Goal: Information Seeking & Learning: Get advice/opinions

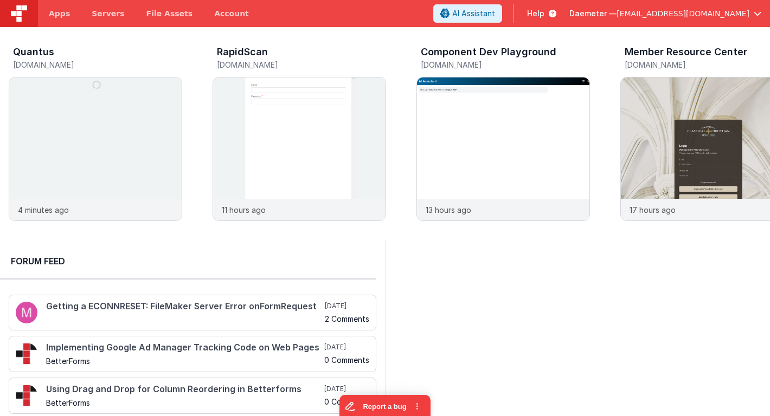
click at [706, 17] on span "[EMAIL_ADDRESS][DOMAIN_NAME]" at bounding box center [682, 13] width 133 height 11
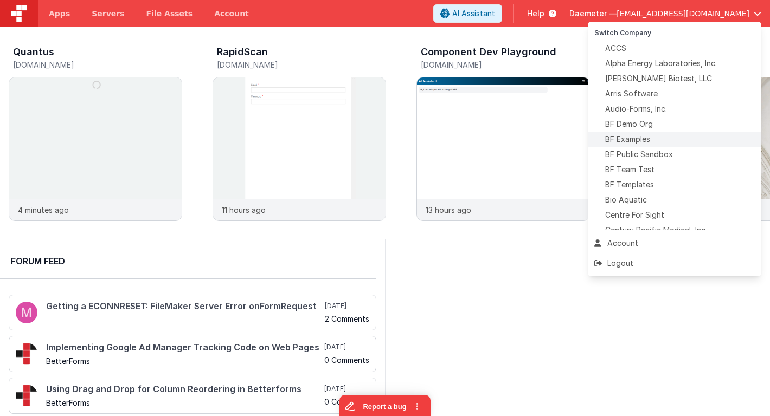
click at [639, 138] on span "BF Examples" at bounding box center [627, 139] width 45 height 11
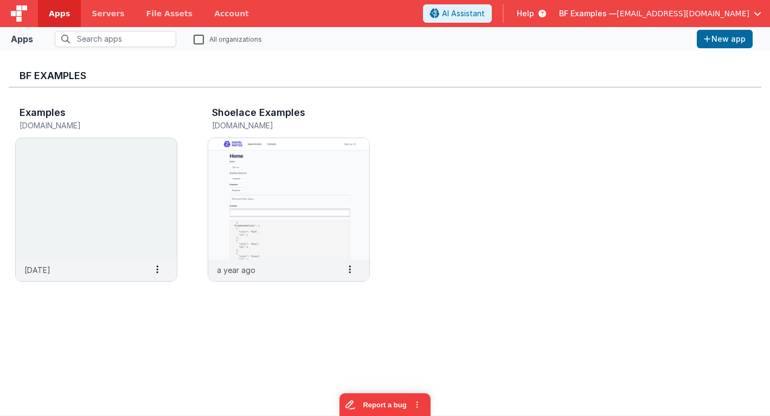
click at [534, 12] on span "Help" at bounding box center [525, 13] width 17 height 11
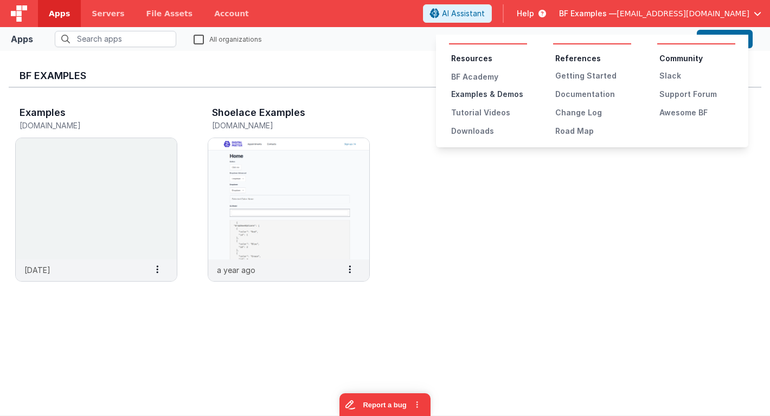
click at [503, 94] on div "Examples & Demos" at bounding box center [489, 94] width 76 height 11
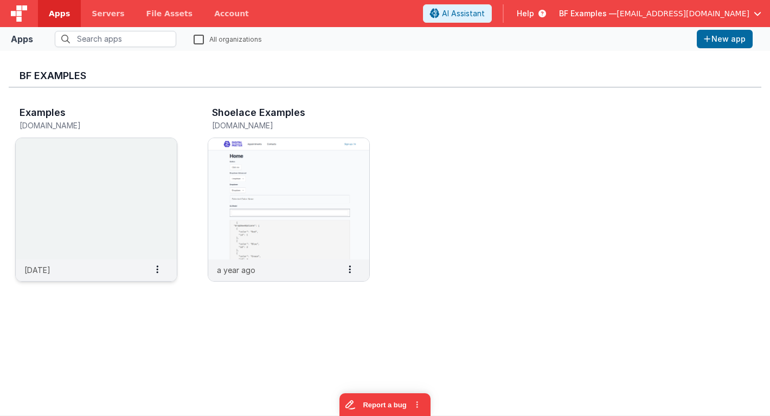
click at [128, 179] on img at bounding box center [96, 198] width 161 height 121
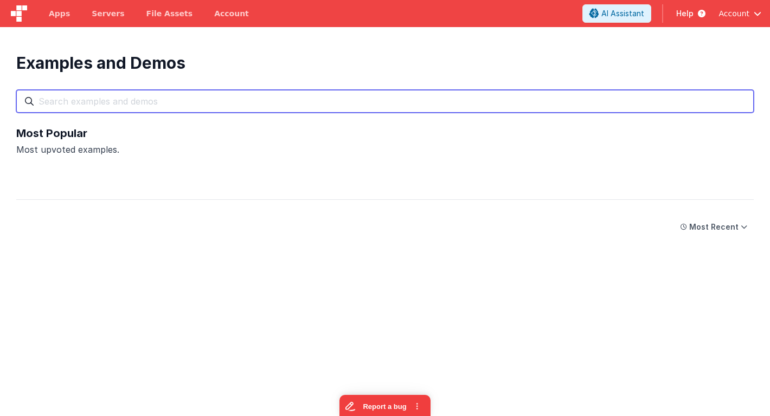
click at [493, 101] on input "text" at bounding box center [384, 101] width 737 height 23
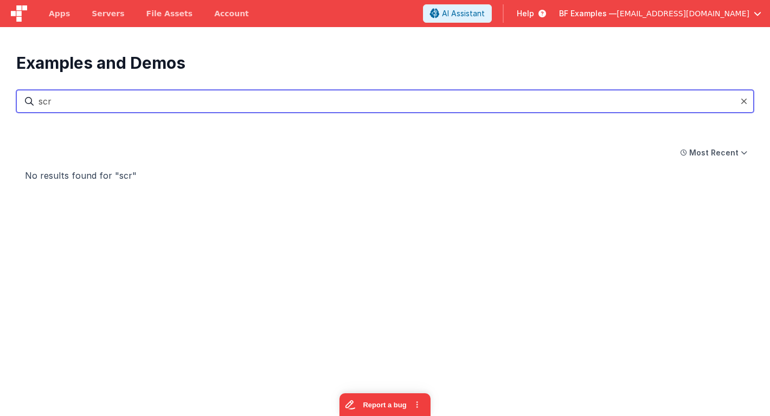
type input "scro"
click at [421, 106] on input "text" at bounding box center [384, 101] width 737 height 23
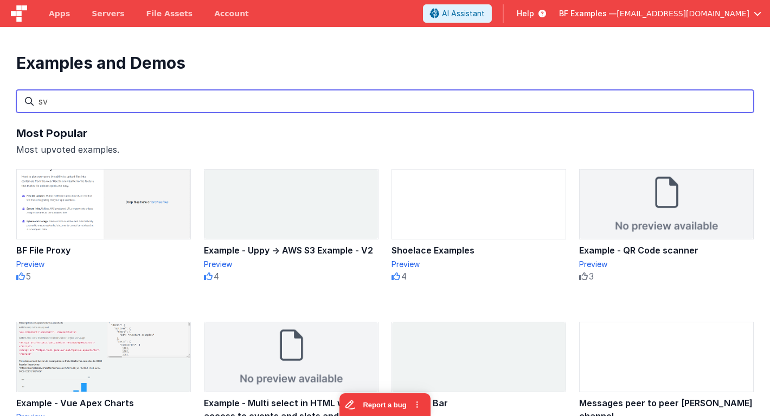
click at [272, 105] on input "sv" at bounding box center [384, 101] width 737 height 23
type input "sv"
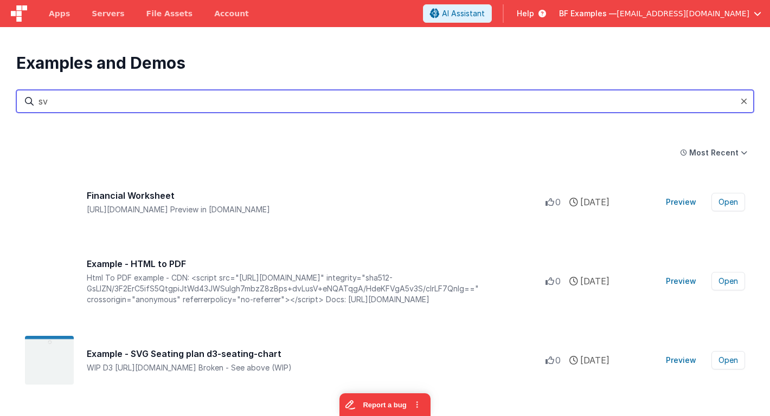
drag, startPoint x: 239, startPoint y: 103, endPoint x: 39, endPoint y: 101, distance: 199.5
click at [39, 101] on input "sv" at bounding box center [384, 101] width 737 height 23
click at [50, 104] on input "text" at bounding box center [384, 101] width 737 height 23
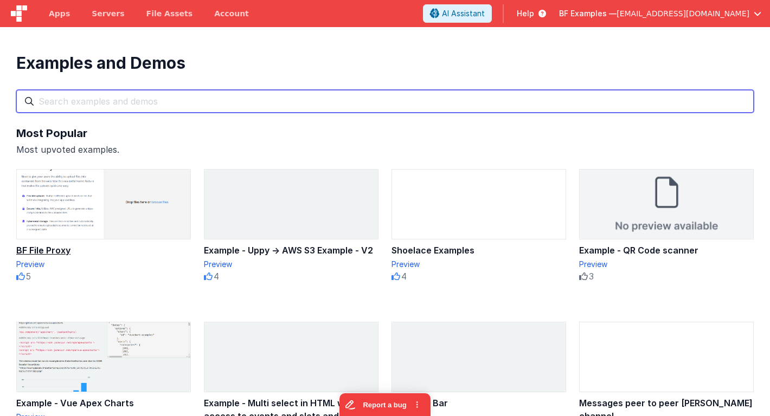
click at [61, 104] on input "text" at bounding box center [384, 101] width 737 height 23
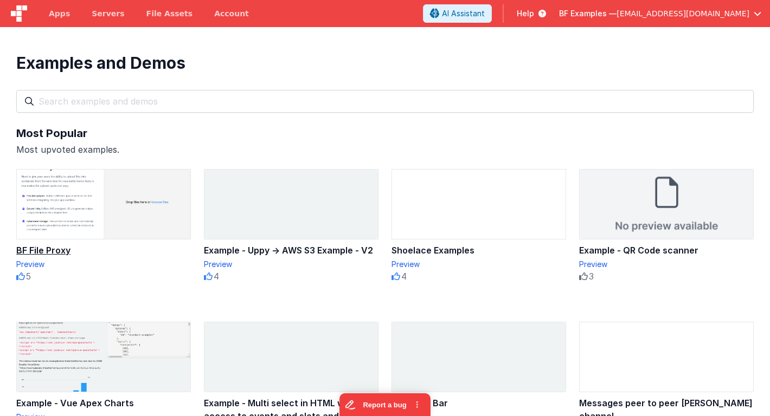
click at [78, 74] on div "Examples and Demos All Files Getting Started Examples Demos My Favourites" at bounding box center [384, 83] width 737 height 60
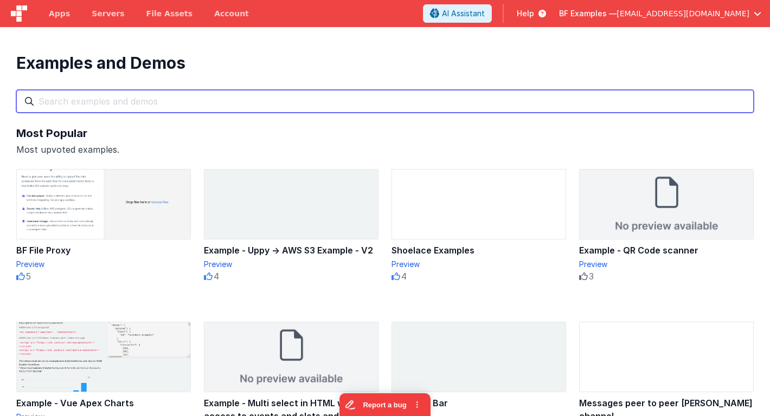
click at [72, 102] on input "text" at bounding box center [384, 101] width 737 height 23
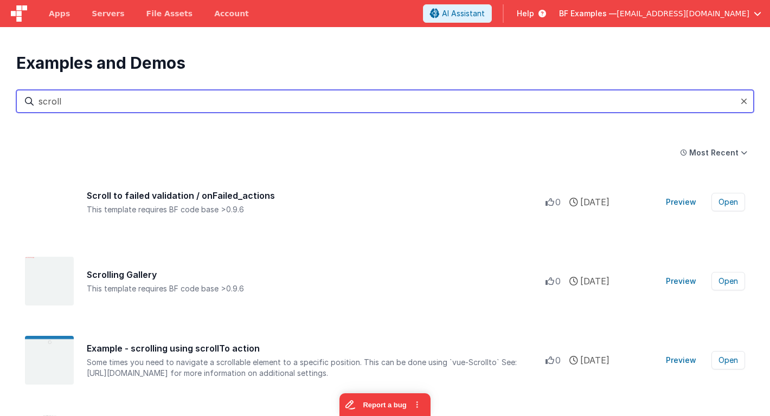
type input "scroll"
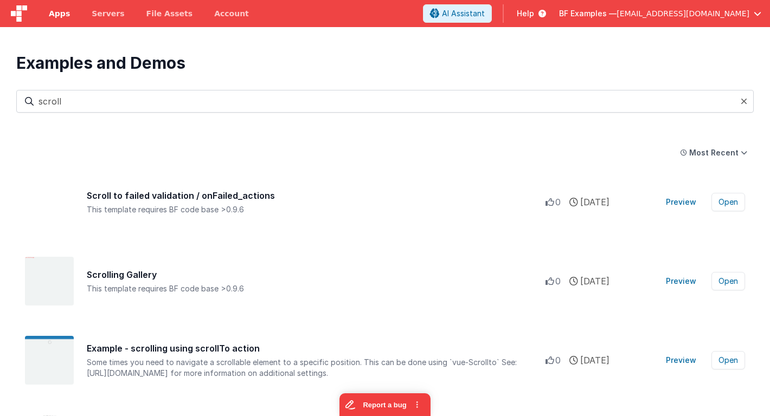
click at [95, 76] on div "Examples and Demos All Files Getting Started Examples Demos My Favourites scroll" at bounding box center [384, 83] width 737 height 60
click at [56, 357] on img at bounding box center [49, 360] width 49 height 49
click at [734, 364] on button "Open" at bounding box center [728, 360] width 34 height 18
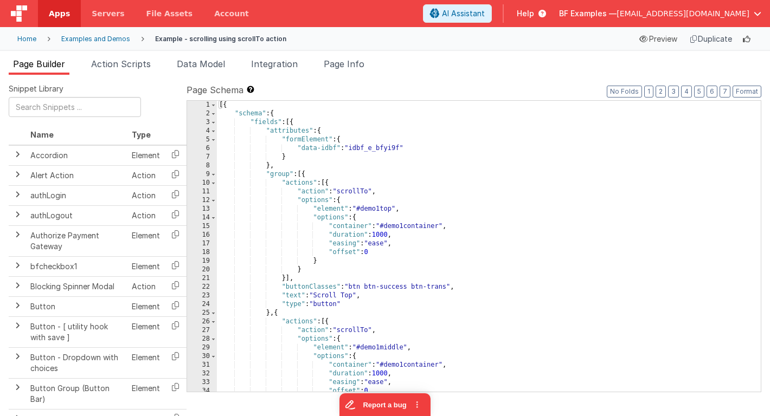
click at [471, 245] on div "[{ "schema" : { "fields" : [{ "attributes" : { "formElement" : { "data-idbf" : …" at bounding box center [489, 255] width 544 height 309
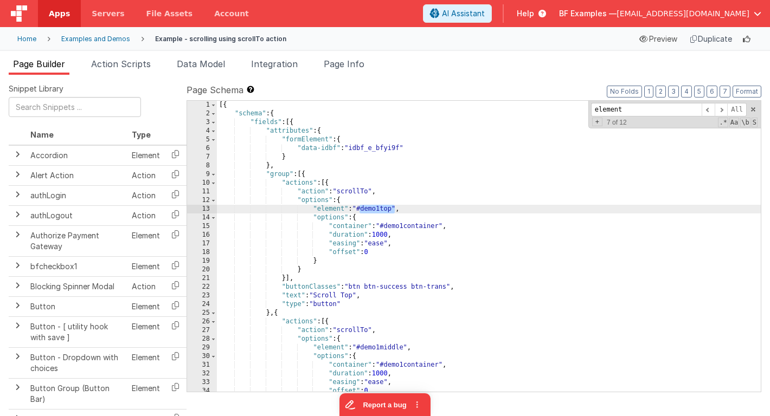
drag, startPoint x: 360, startPoint y: 211, endPoint x: 395, endPoint y: 210, distance: 34.7
click at [395, 210] on div "[{ "schema" : { "fields" : [{ "attributes" : { "formElement" : { "data-idbf" : …" at bounding box center [489, 255] width 544 height 309
drag, startPoint x: 633, startPoint y: 107, endPoint x: 575, endPoint y: 109, distance: 58.0
click at [575, 109] on div "[{ "schema" : { "fields" : [{ "attributes" : { "formElement" : { "data-idbf" : …" at bounding box center [489, 246] width 544 height 291
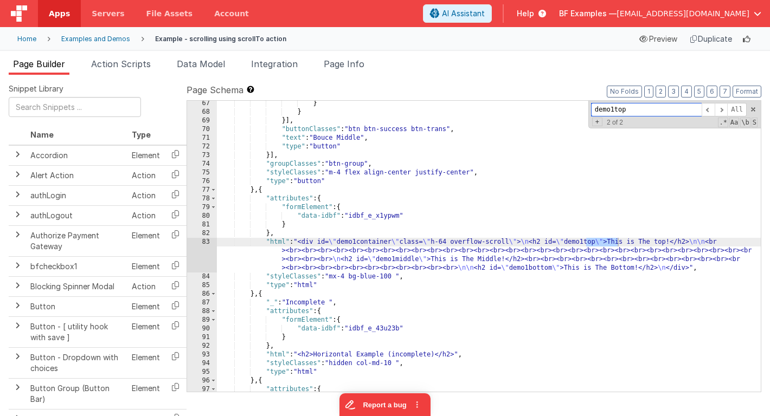
scroll to position [574, 0]
type input "demo1top"
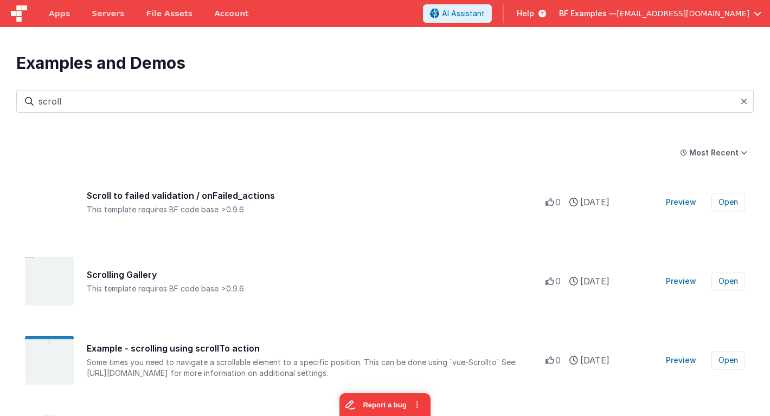
click at [744, 102] on icon at bounding box center [744, 101] width 7 height 9
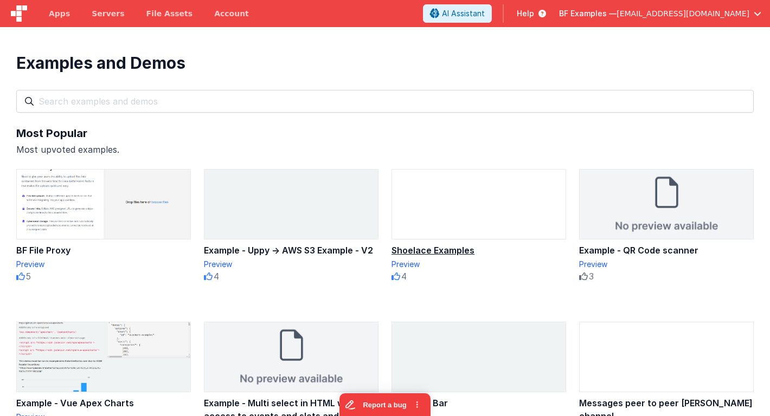
type input "scroll"
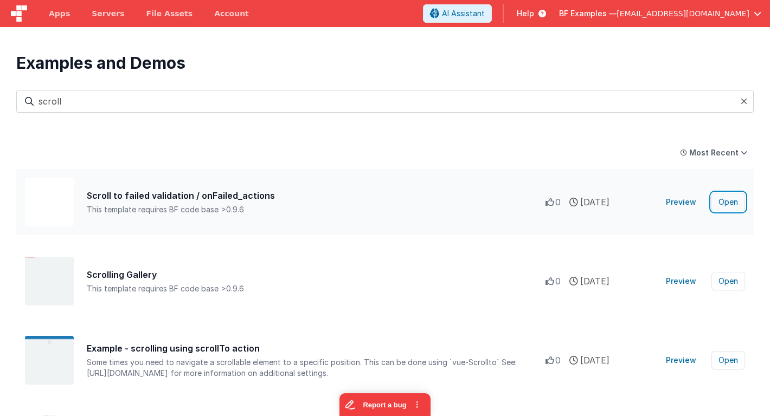
click at [735, 208] on button "Open" at bounding box center [728, 202] width 34 height 18
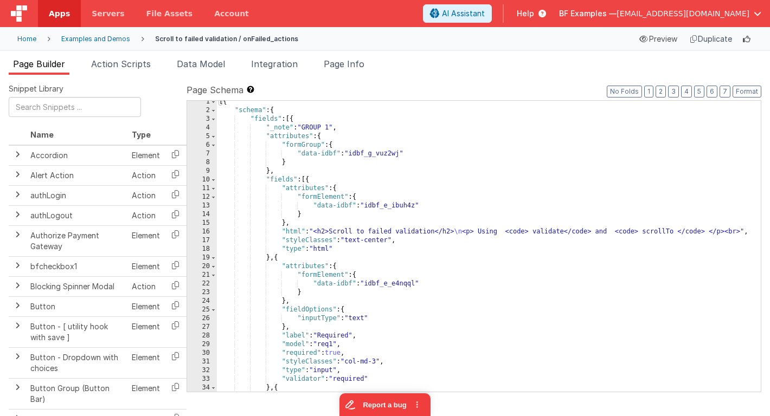
scroll to position [3, 0]
click at [472, 185] on div "[{ "schema" : { "fields" : [{ "_note" : "GROUP 1" , "attributes" : { "formGroup…" at bounding box center [489, 252] width 544 height 309
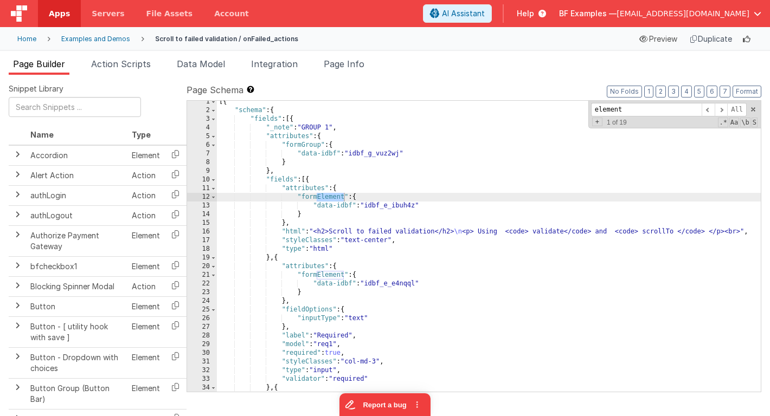
type input "element"
click at [616, 14] on span "BF Examples —" at bounding box center [587, 13] width 57 height 11
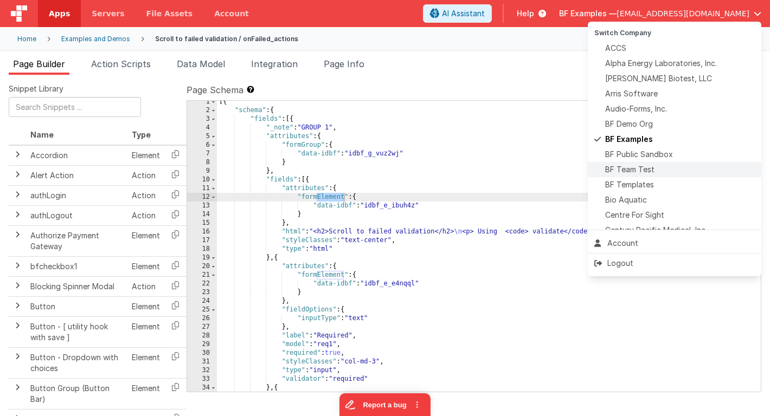
click at [625, 171] on span "BF Team Test" at bounding box center [629, 169] width 49 height 11
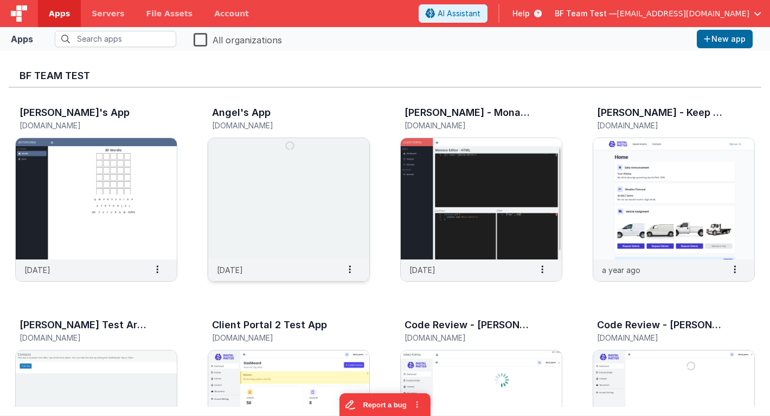
click at [241, 184] on img at bounding box center [288, 198] width 161 height 121
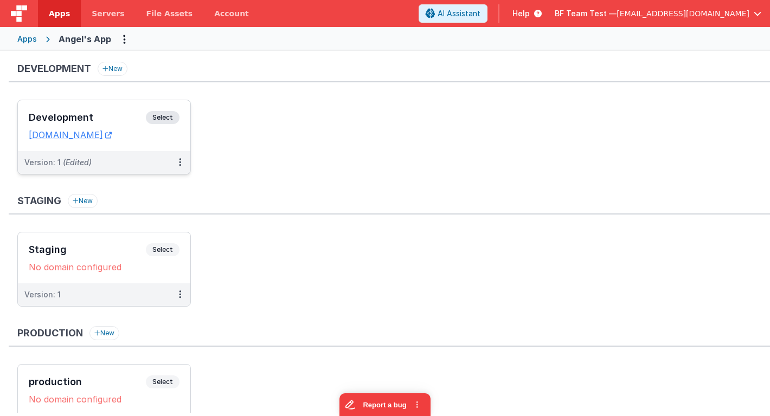
click at [94, 120] on h3 "Development" at bounding box center [87, 117] width 117 height 11
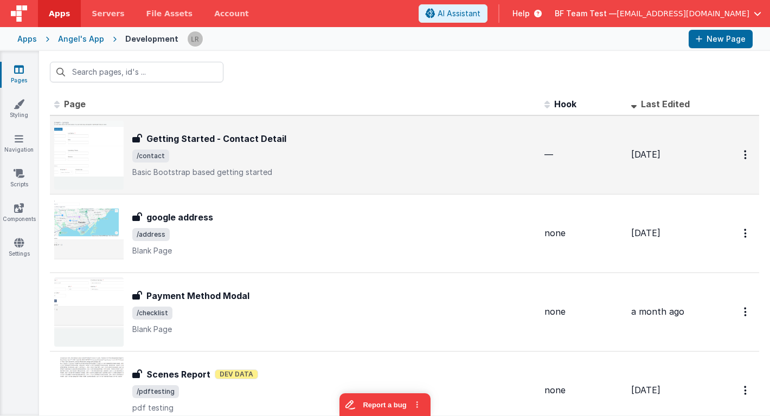
click at [271, 163] on div "Getting Started - Contact Detail Getting Started - Contact Detail /contact Basi…" at bounding box center [333, 155] width 403 height 46
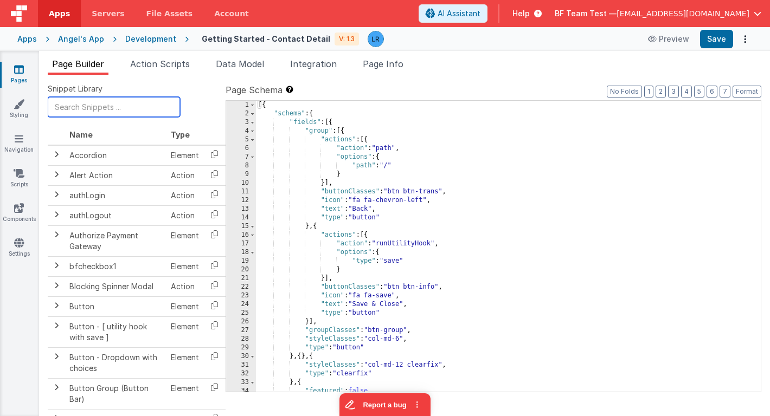
click at [137, 107] on input "text" at bounding box center [114, 107] width 132 height 20
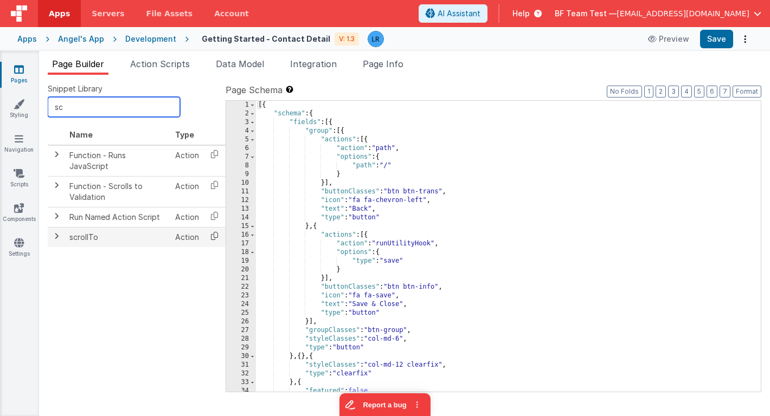
type input "sc"
click at [215, 228] on icon at bounding box center [214, 236] width 22 height 17
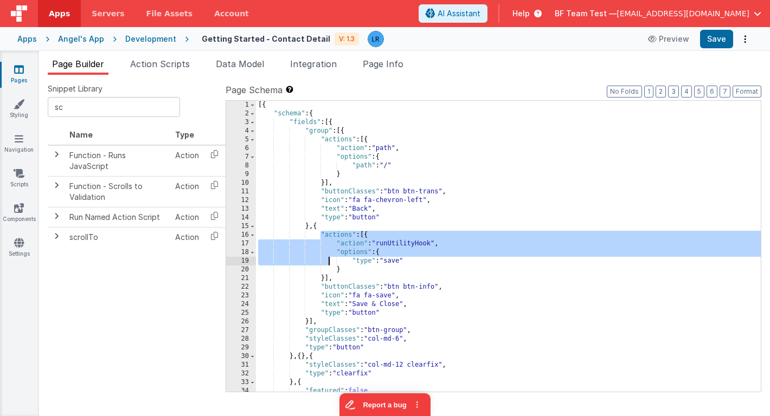
drag, startPoint x: 321, startPoint y: 235, endPoint x: 329, endPoint y: 264, distance: 30.4
click at [329, 264] on div "[{ "schema" : { "fields" : [{ "group" : [{ "actions" : [{ "action" : "path" , "…" at bounding box center [508, 255] width 505 height 309
click at [377, 236] on div "[{ "schema" : { "fields" : [{ "group" : [{ "actions" : [{ "action" : "path" , "…" at bounding box center [508, 255] width 505 height 309
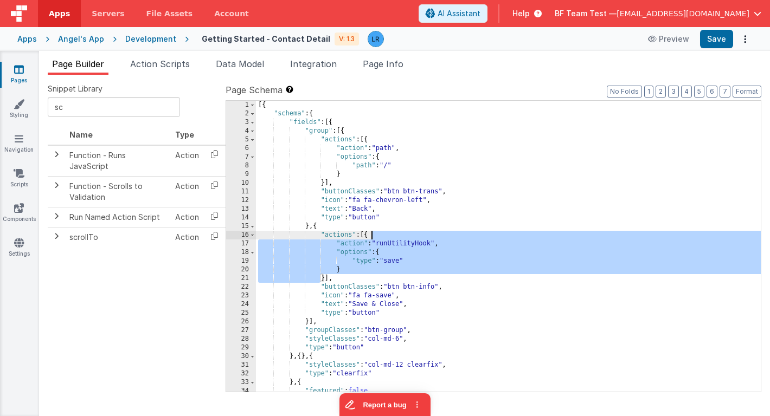
click at [377, 236] on div "[{ "schema" : { "fields" : [{ "group" : [{ "actions" : [{ "action" : "path" , "…" at bounding box center [508, 255] width 505 height 309
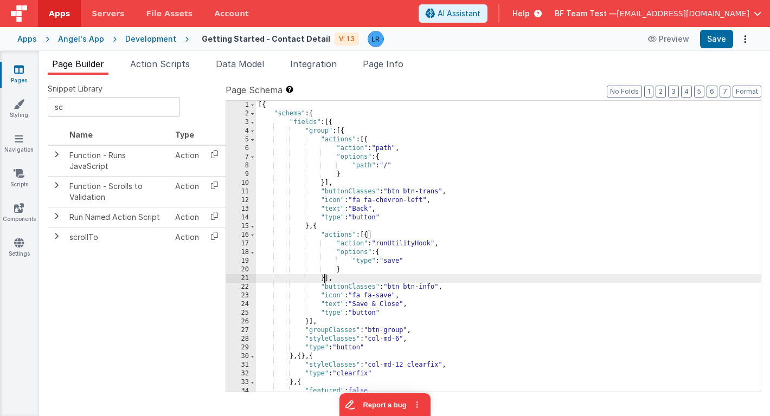
click at [326, 279] on div "[{ "schema" : { "fields" : [{ "group" : [{ "actions" : [{ "action" : "path" , "…" at bounding box center [508, 255] width 505 height 309
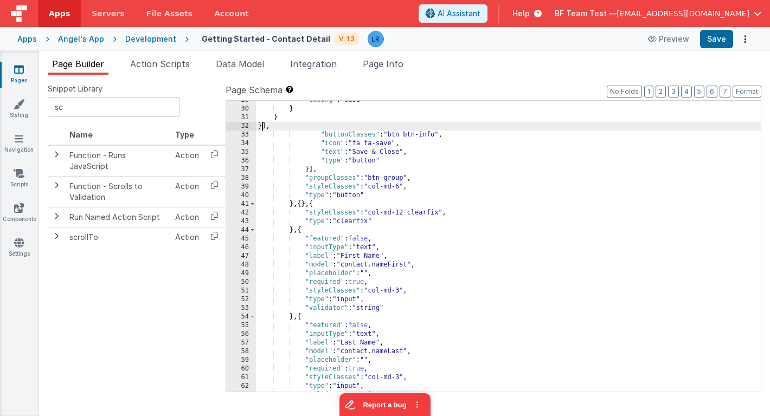
scroll to position [249, 0]
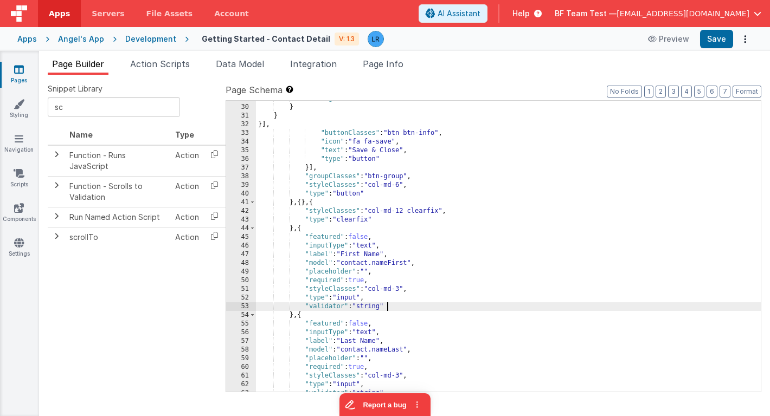
click at [398, 303] on div ""easing" : "ease" } } }] , "buttonClasses" : "btn btn-info" , "icon" : "fa fa-s…" at bounding box center [508, 248] width 505 height 309
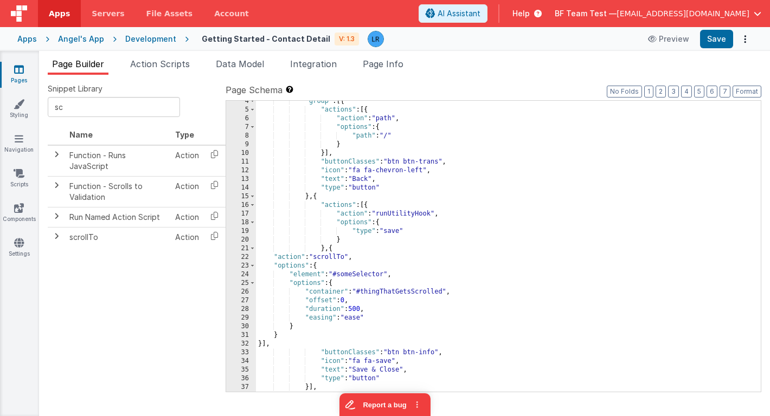
scroll to position [8, 0]
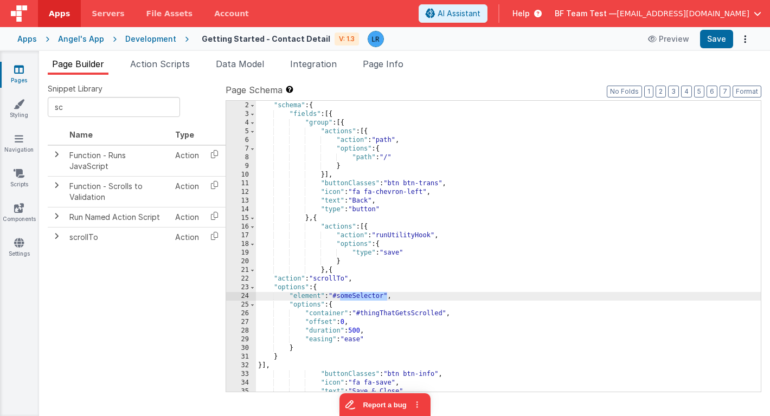
drag, startPoint x: 342, startPoint y: 298, endPoint x: 386, endPoint y: 299, distance: 44.5
click at [386, 299] on div "[{ "schema" : { "fields" : [{ "group" : [{ "actions" : [{ "action" : "path" , "…" at bounding box center [508, 247] width 505 height 309
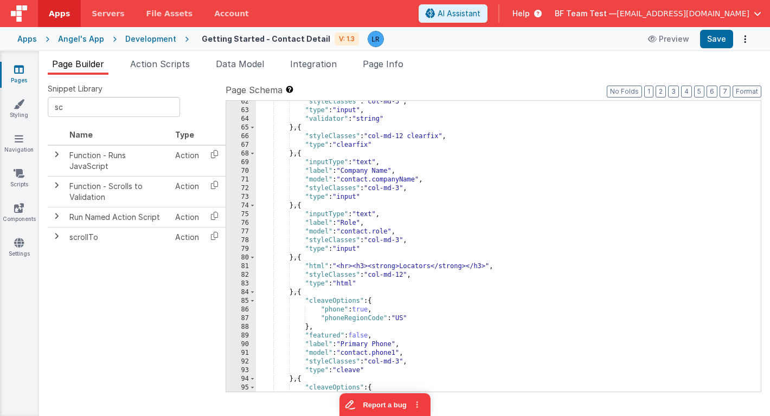
scroll to position [539, 0]
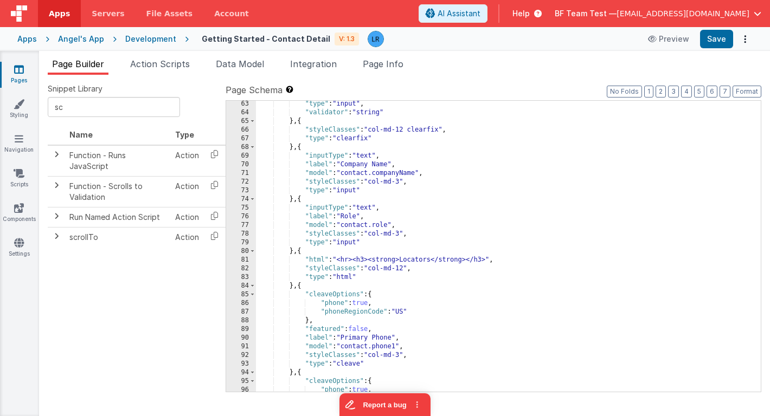
click at [393, 254] on div ""type" : "input" , "validator" : "string" } , { "styleClasses" : "col-md-12 cle…" at bounding box center [508, 254] width 505 height 309
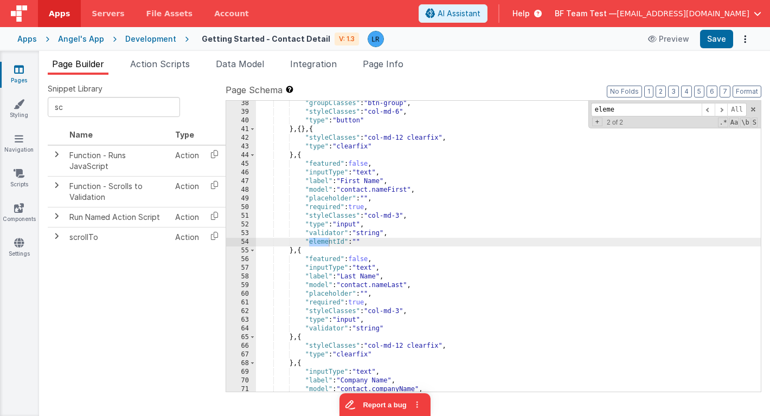
scroll to position [323, 0]
type input "eleme"
click at [359, 243] on div ""groupClasses" : "btn-group" , "styleClasses" : "col-md-6" , "type" : "button" …" at bounding box center [508, 253] width 505 height 309
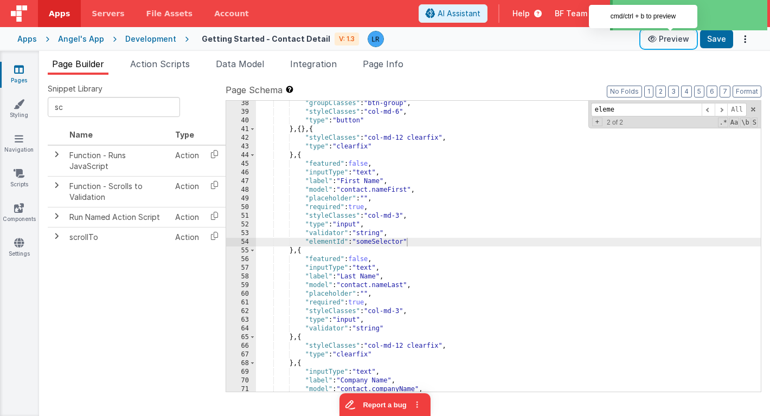
click at [671, 40] on button "Preview" at bounding box center [668, 38] width 54 height 17
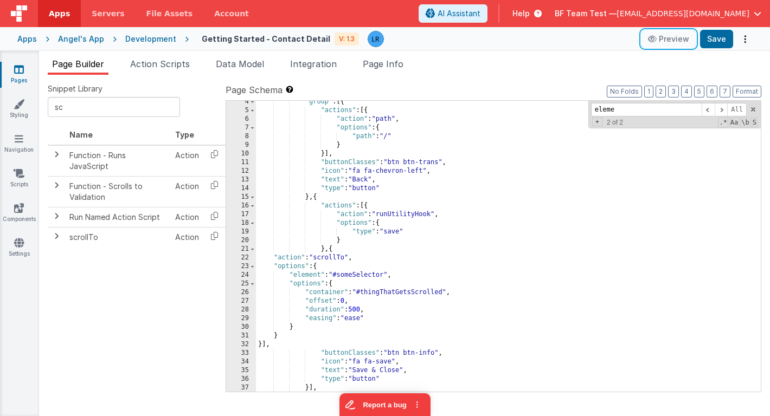
scroll to position [33, 0]
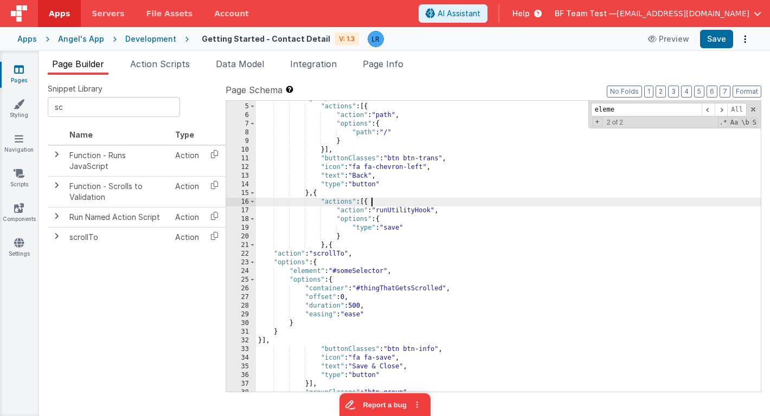
click at [377, 202] on div ""group" : [{ "actions" : [{ "action" : "path" , "options" : { "path" : "/" } }]…" at bounding box center [508, 248] width 505 height 309
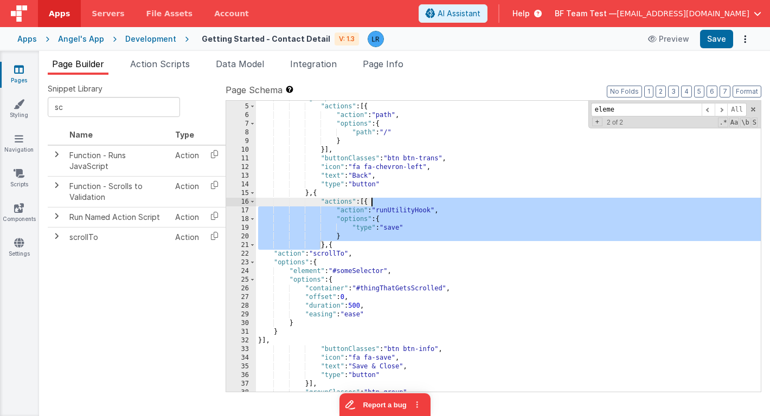
click at [377, 202] on div ""group" : [{ "actions" : [{ "action" : "path" , "options" : { "path" : "/" } }]…" at bounding box center [508, 248] width 505 height 309
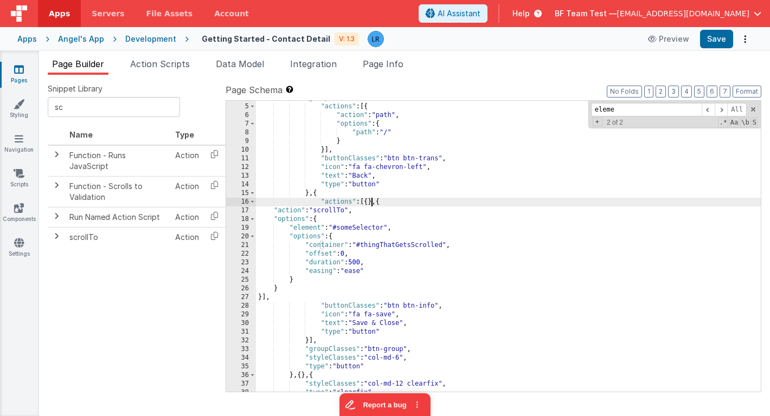
click at [384, 202] on div ""group" : [{ "actions" : [{ "action" : "path" , "options" : { "path" : "/" } }]…" at bounding box center [508, 248] width 505 height 309
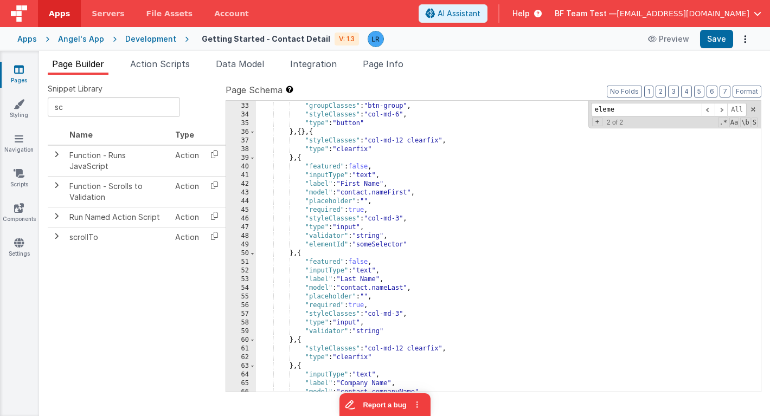
scroll to position [275, 0]
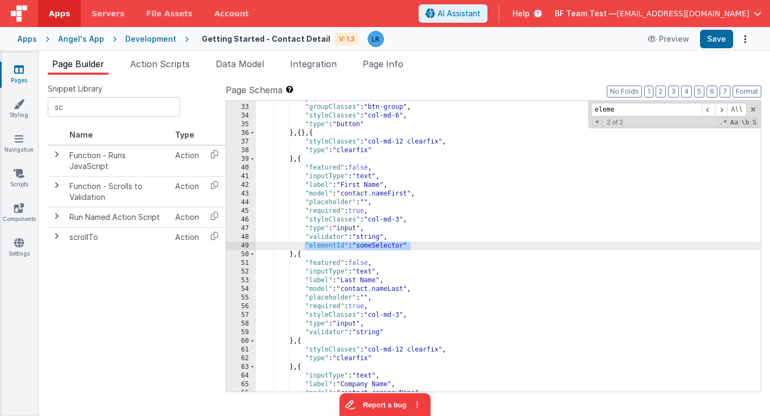
drag, startPoint x: 305, startPoint y: 245, endPoint x: 419, endPoint y: 246, distance: 113.9
click at [419, 246] on div "}] , "groupClasses" : "btn-group" , "styleClasses" : "col-md-6" , "type" : "but…" at bounding box center [508, 248] width 505 height 309
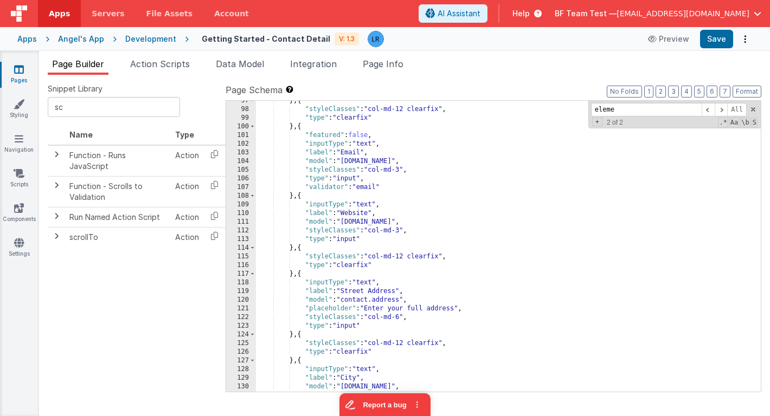
scroll to position [1106, 0]
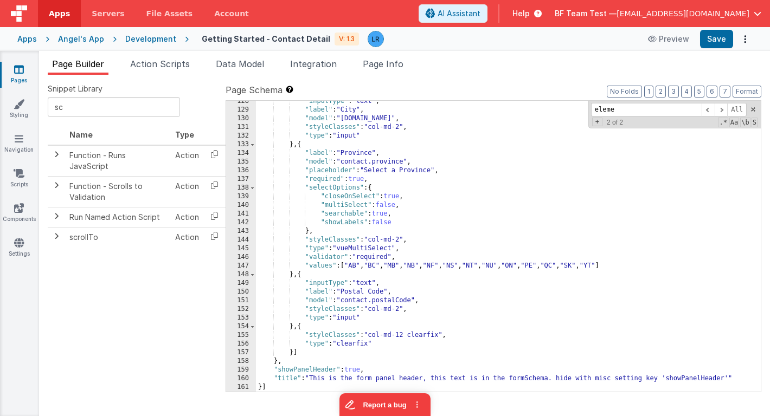
click at [657, 271] on div ""inputType" : "text" , "label" : "City" , "model" : "[DOMAIN_NAME]" , "styleCla…" at bounding box center [508, 251] width 505 height 309
click at [657, 267] on div ""inputType" : "text" , "label" : "City" , "model" : "[DOMAIN_NAME]" , "styleCla…" at bounding box center [508, 251] width 505 height 309
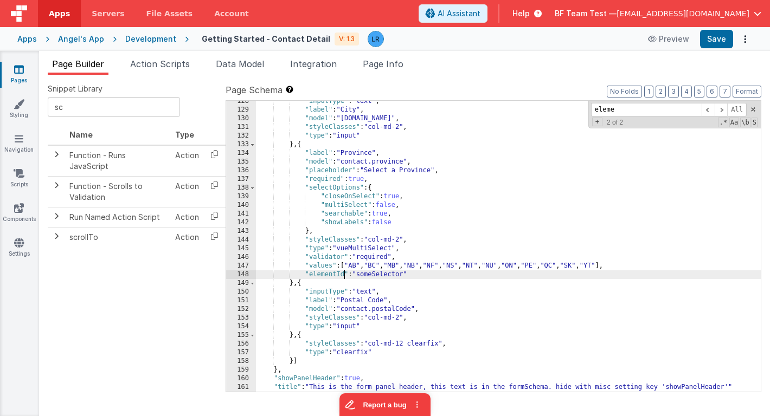
click at [344, 275] on div ""inputType" : "text" , "label" : "City" , "model" : "[DOMAIN_NAME]" , "styleCla…" at bounding box center [508, 251] width 505 height 309
drag, startPoint x: 419, startPoint y: 277, endPoint x: 303, endPoint y: 274, distance: 116.6
click at [303, 274] on div ""inputType" : "text" , "label" : "City" , "model" : "[DOMAIN_NAME]" , "styleCla…" at bounding box center [508, 251] width 505 height 309
click at [530, 14] on span "Help" at bounding box center [520, 13] width 17 height 11
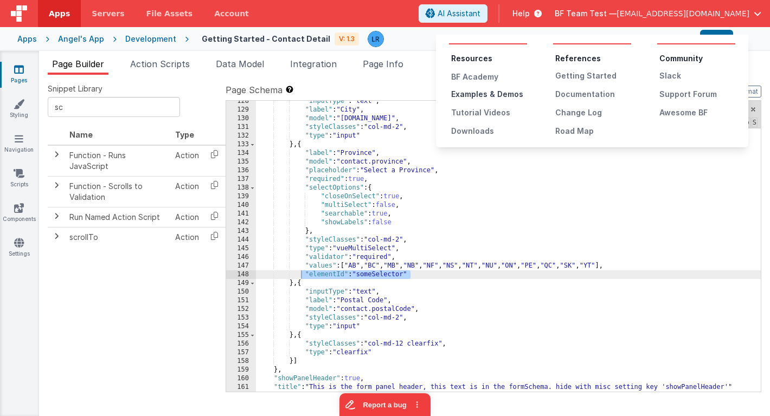
click at [507, 94] on div "Examples & Demos" at bounding box center [489, 94] width 76 height 11
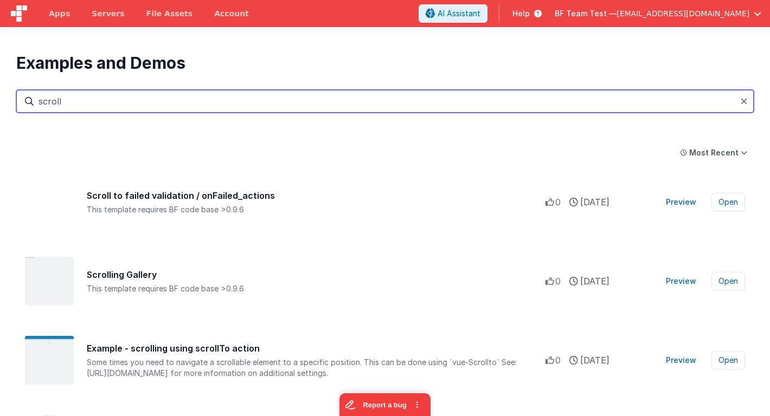
click at [493, 106] on input "scroll" at bounding box center [384, 101] width 737 height 23
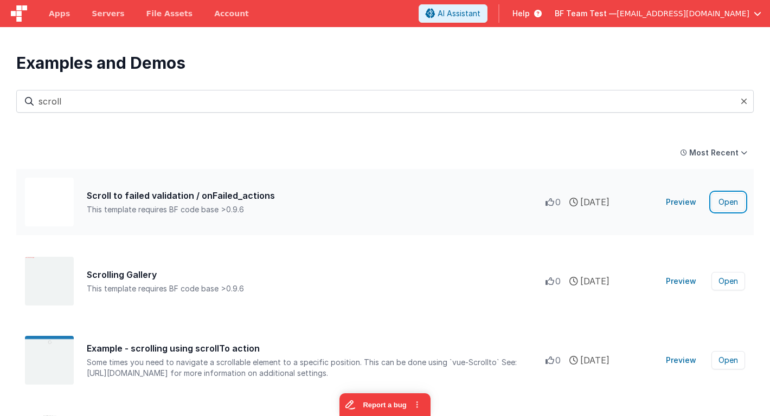
click at [719, 204] on button "Open" at bounding box center [728, 202] width 34 height 18
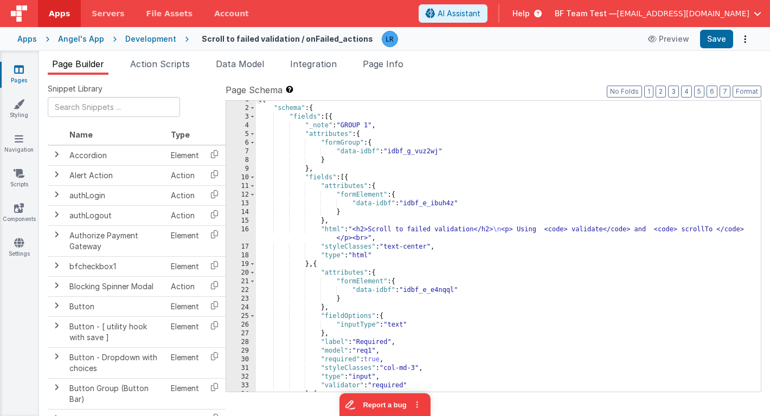
scroll to position [8, 0]
click at [526, 195] on div "[{ "schema" : { "fields" : [{ "_note" : "GROUP 1" , "attributes" : { "formGroup…" at bounding box center [508, 247] width 505 height 309
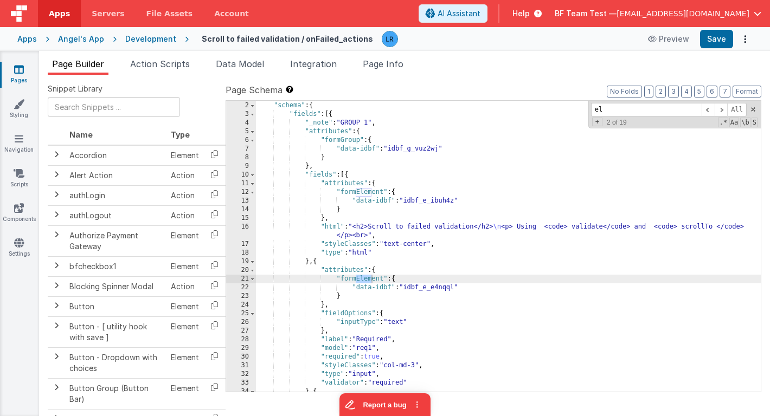
type input "e"
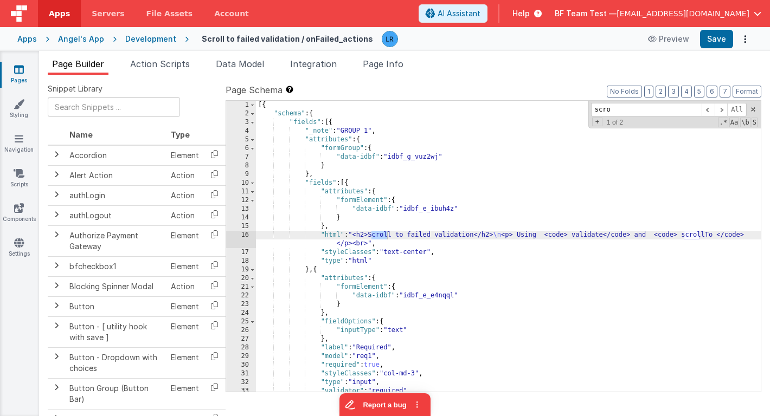
scroll to position [0, 0]
click at [397, 64] on span "Page Info" at bounding box center [383, 64] width 41 height 11
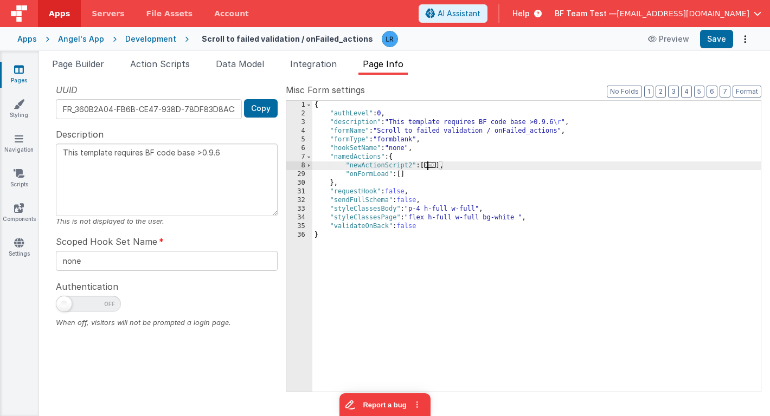
click at [436, 166] on span "..." at bounding box center [430, 165] width 12 height 6
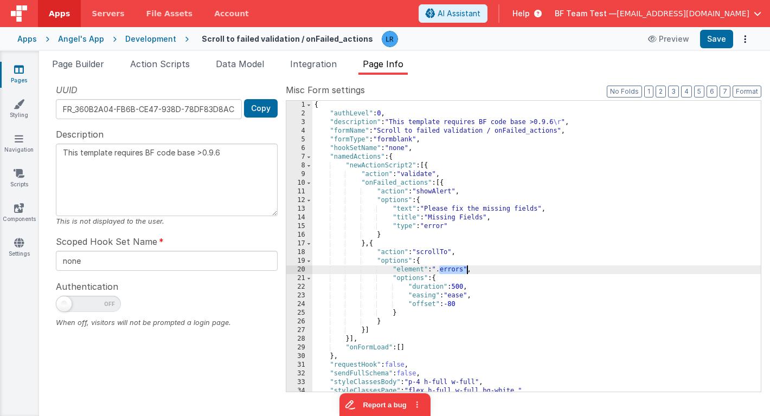
drag, startPoint x: 441, startPoint y: 270, endPoint x: 466, endPoint y: 270, distance: 24.9
click at [466, 270] on div "{ "authLevel" : 0 , "description" : "This template requires BF code base >0.9.6…" at bounding box center [536, 255] width 448 height 309
click at [87, 66] on span "Page Builder" at bounding box center [78, 64] width 52 height 11
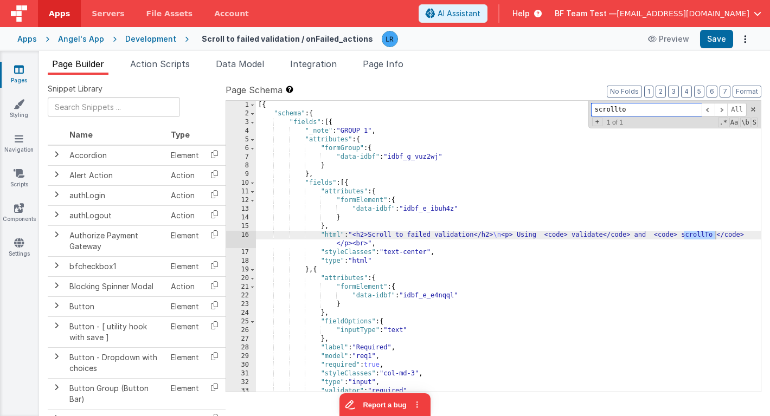
drag, startPoint x: 637, startPoint y: 113, endPoint x: 552, endPoint y: 113, distance: 84.6
click at [552, 113] on div "[{ "schema" : { "fields" : [{ "_note" : "GROUP 1" , "attributes" : { "formGroup…" at bounding box center [508, 246] width 505 height 291
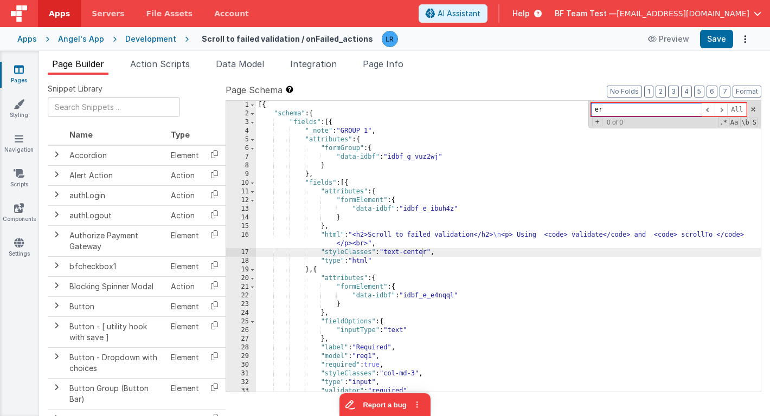
type input "e"
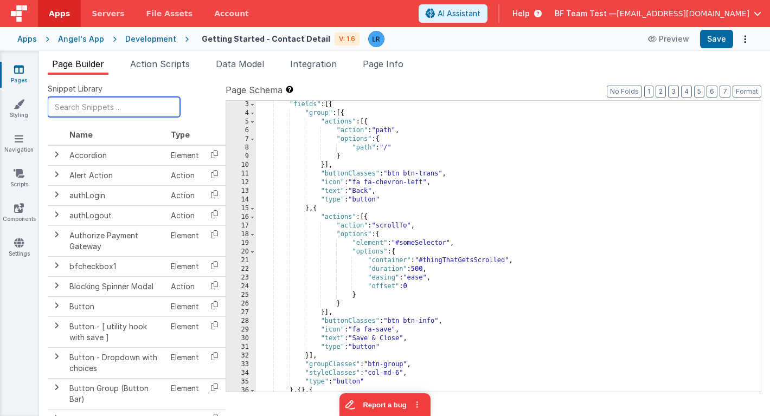
scroll to position [17, 0]
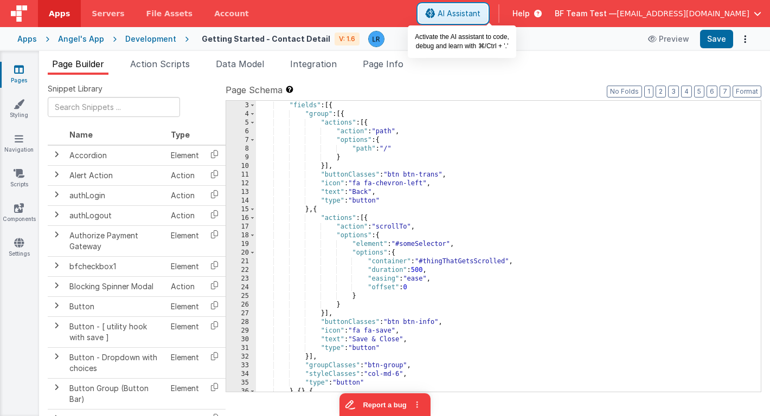
click at [480, 14] on span "AI Assistant" at bounding box center [459, 13] width 43 height 11
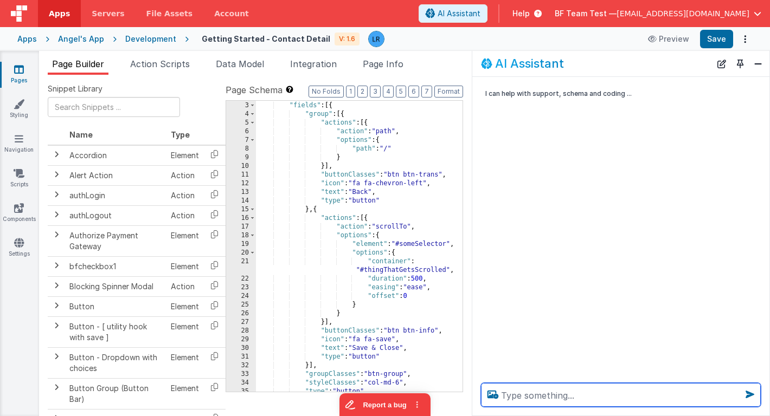
click at [514, 392] on textarea at bounding box center [621, 395] width 280 height 24
type textarea "how to make an element stick footer place"
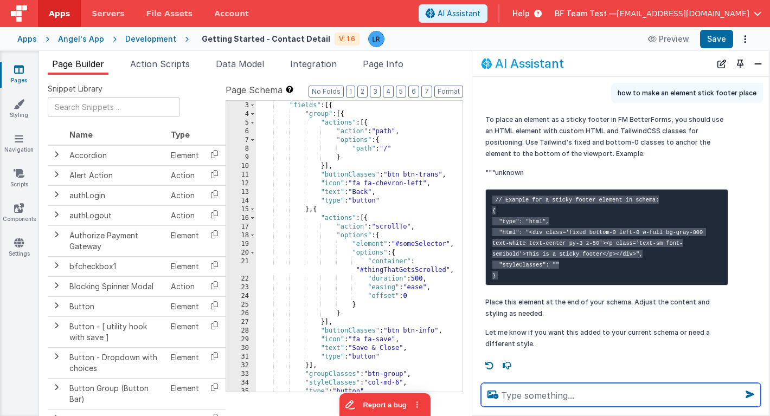
scroll to position [29, 0]
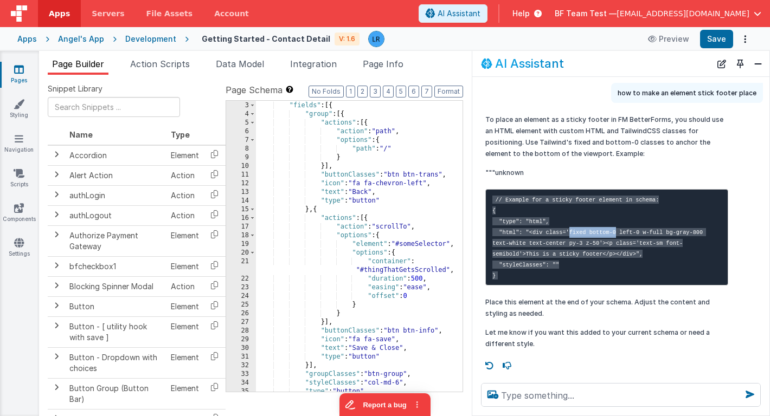
drag, startPoint x: 570, startPoint y: 232, endPoint x: 618, endPoint y: 230, distance: 47.7
click at [618, 230] on code "// Example for a sticky footer element in schema: { "type": "html", "html": "<d…" at bounding box center [599, 238] width 214 height 84
copy code "fixed bottom-0"
click at [602, 232] on code "// Example for a sticky footer element in schema: { "type": "html", "html": "<d…" at bounding box center [599, 238] width 214 height 84
